Goal: Use online tool/utility: Utilize a website feature to perform a specific function

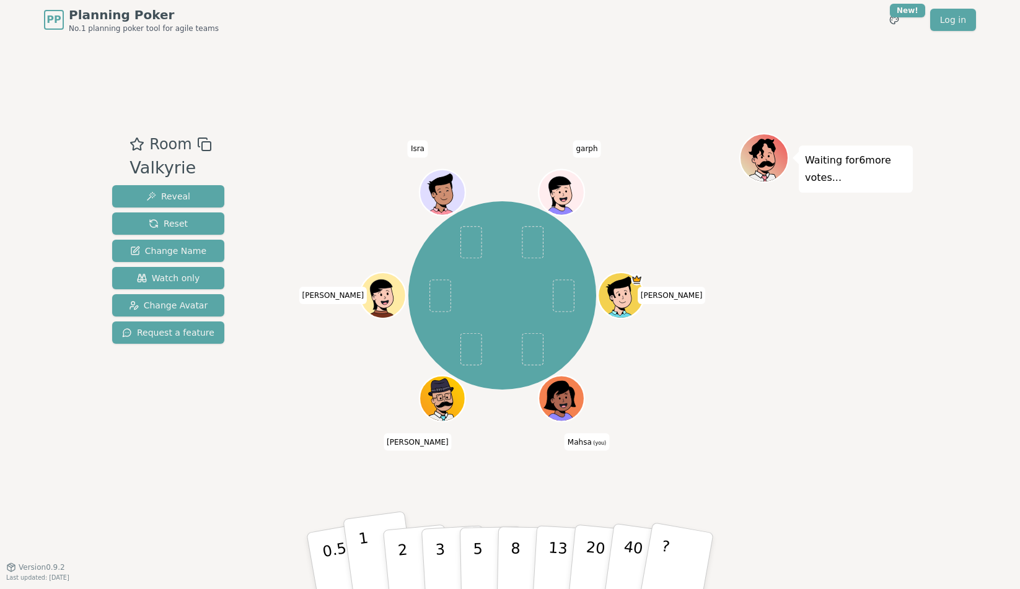
click at [372, 555] on button "1" at bounding box center [380, 561] width 74 height 100
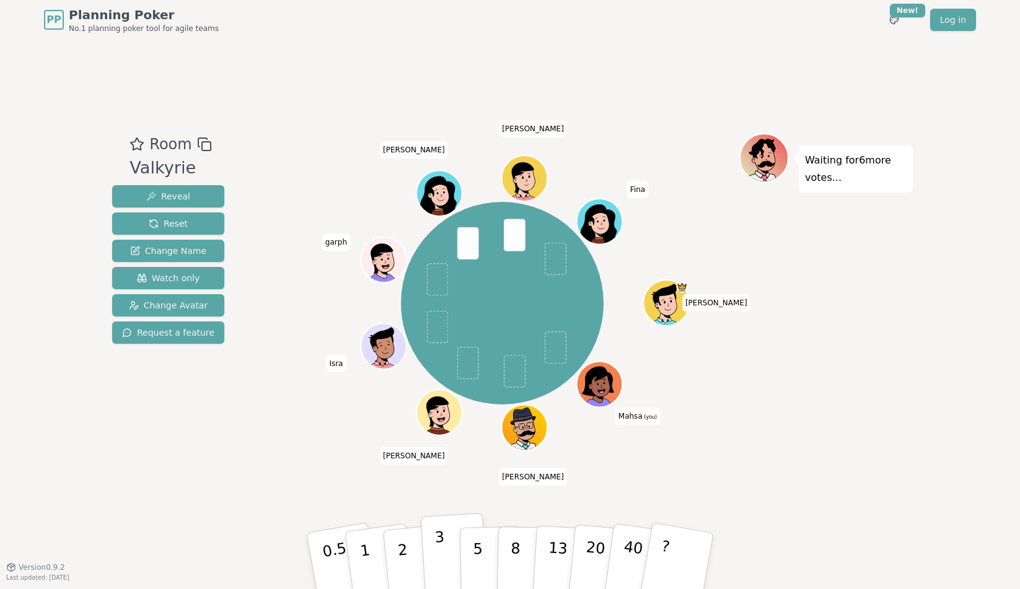
click at [450, 540] on button "3" at bounding box center [455, 561] width 68 height 97
click at [441, 561] on p "3" at bounding box center [441, 563] width 14 height 68
click at [443, 545] on p "3" at bounding box center [441, 563] width 14 height 68
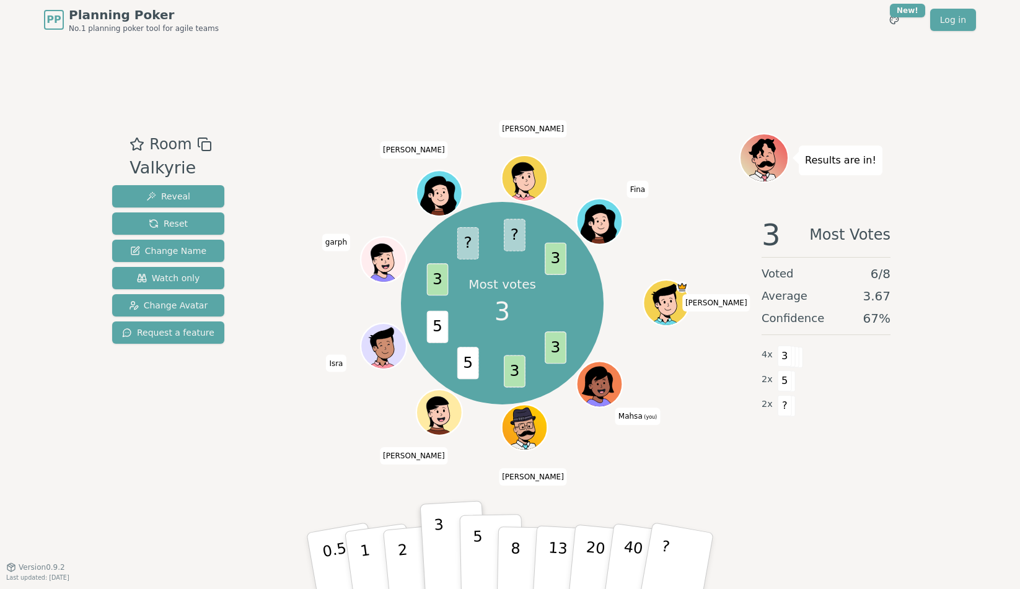
click at [481, 564] on p "5" at bounding box center [478, 561] width 11 height 67
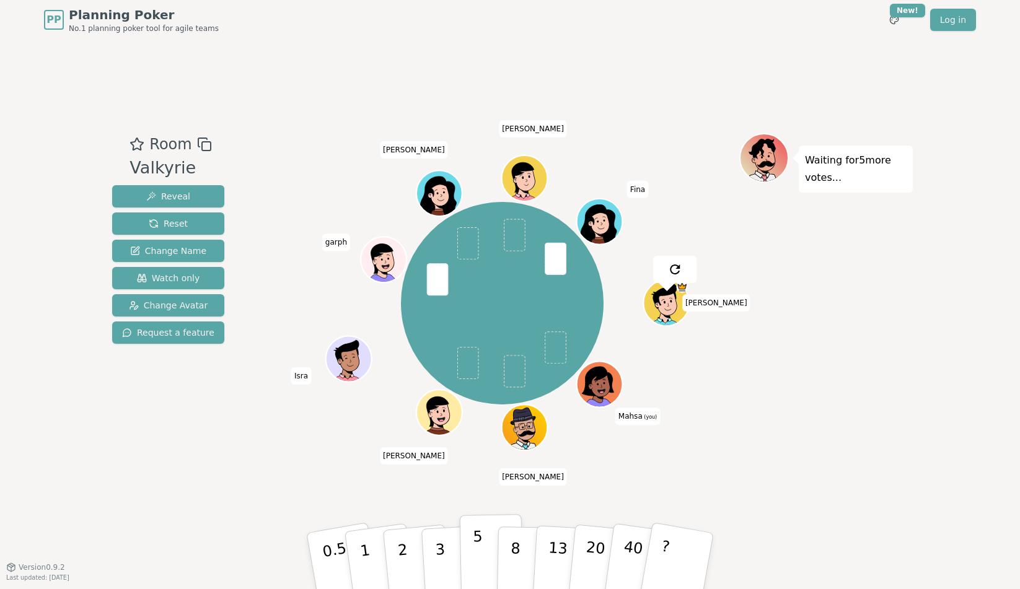
click at [476, 556] on p "5" at bounding box center [478, 561] width 11 height 67
click at [504, 557] on button "8" at bounding box center [529, 561] width 64 height 94
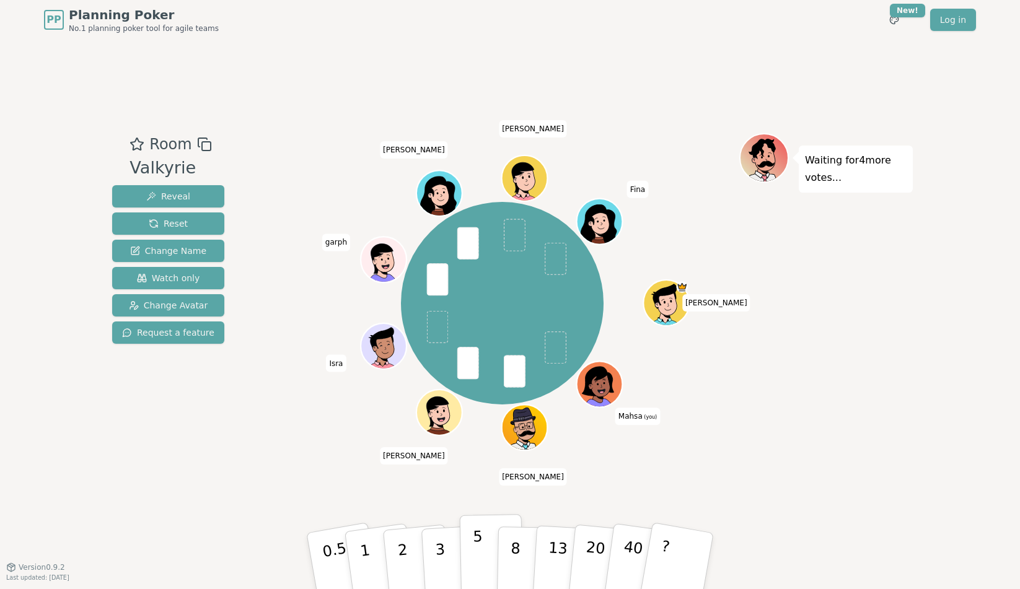
click at [480, 555] on p "5" at bounding box center [478, 561] width 11 height 67
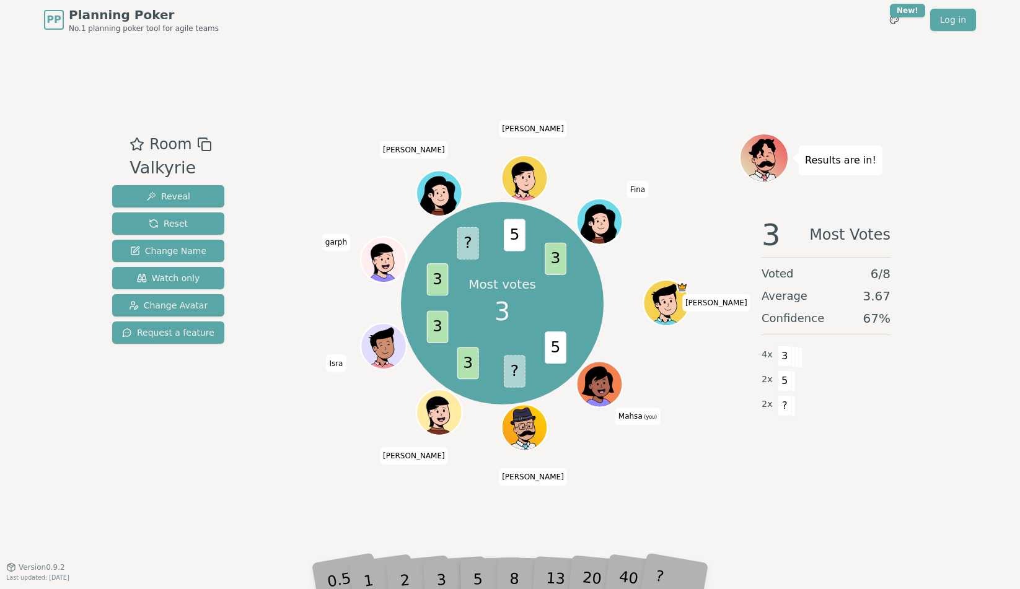
click at [434, 497] on div "Room Valkyrie Reveal Reset Change Name Watch only Change Avatar Request a featu…" at bounding box center [510, 303] width 806 height 527
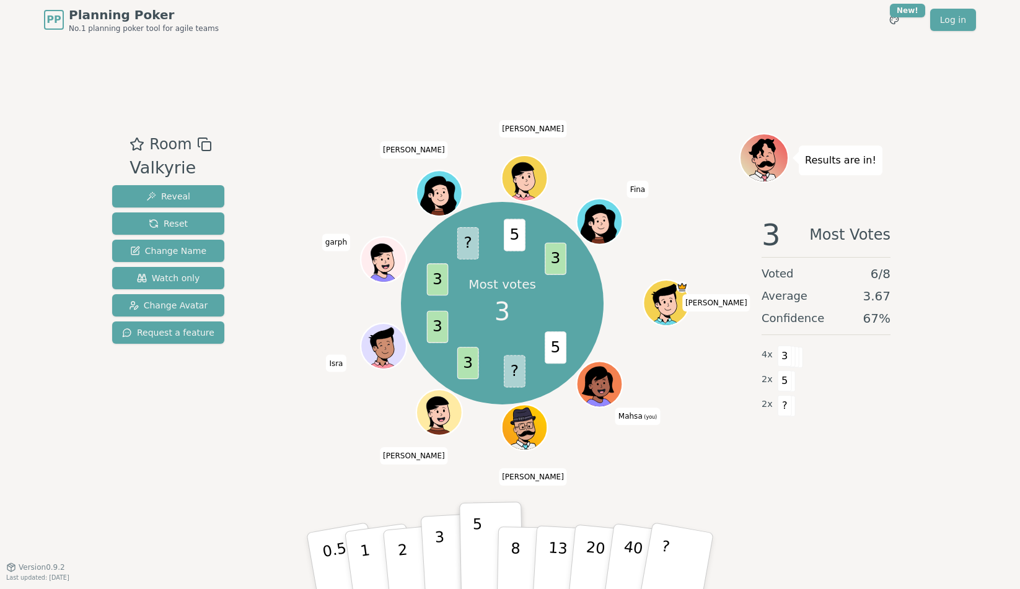
click at [442, 545] on p "3" at bounding box center [441, 563] width 14 height 68
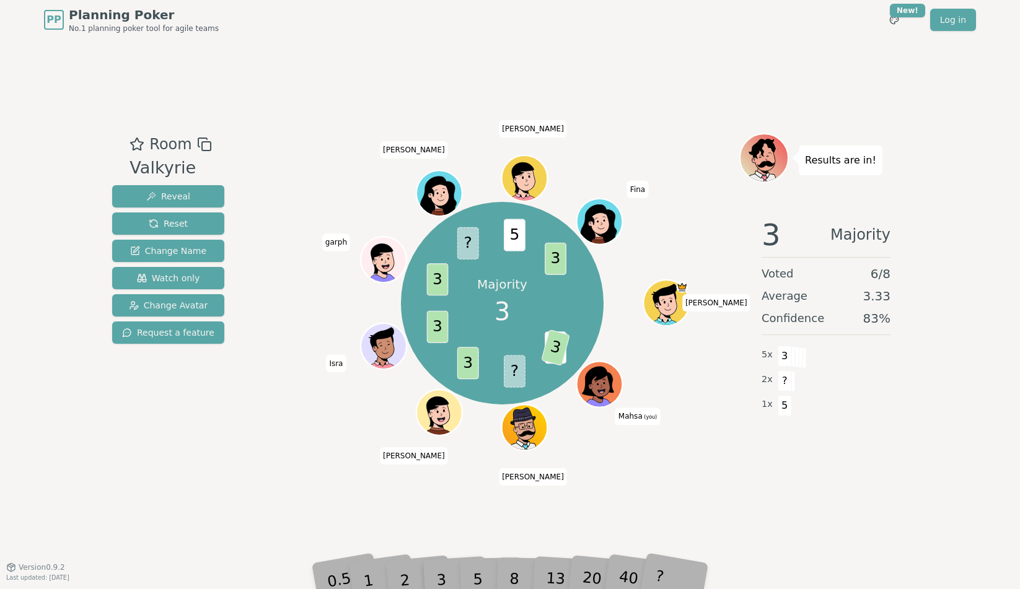
click at [609, 457] on div "Majority 3 5 3 ? 3 3 3 ? 5 3 [PERSON_NAME] (you) [PERSON_NAME] [PERSON_NAME] [P…" at bounding box center [502, 303] width 474 height 341
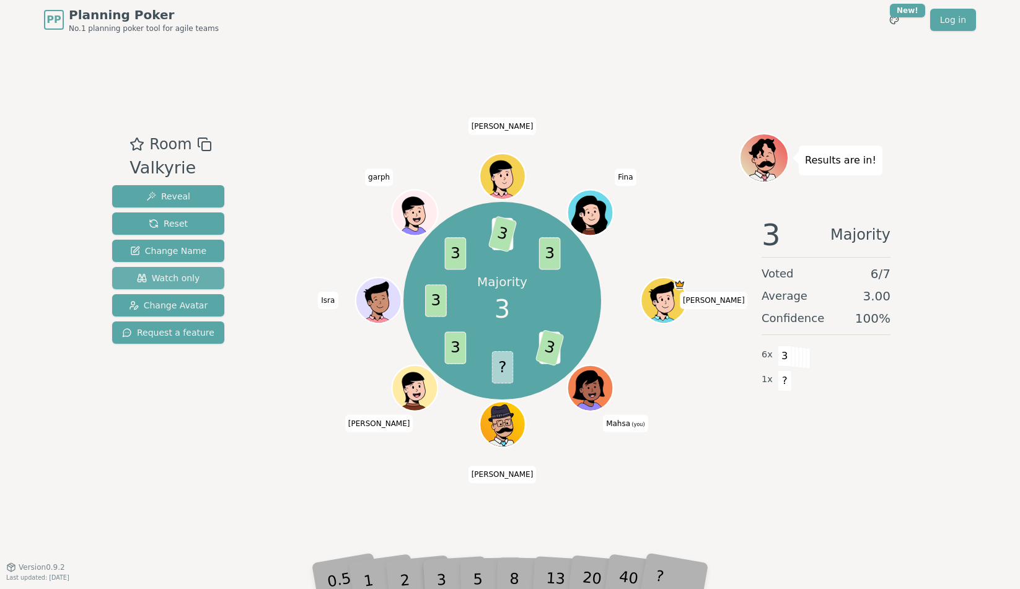
click at [163, 272] on span "Watch only" at bounding box center [168, 278] width 63 height 12
